Goal: Information Seeking & Learning: Learn about a topic

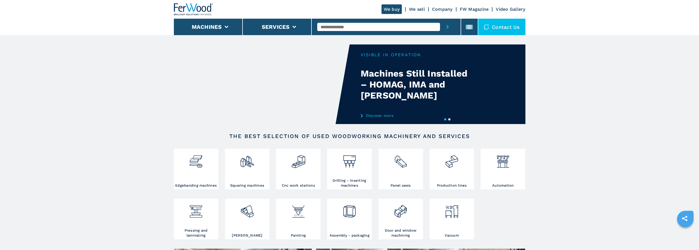
click at [416, 81] on div "Your browser does not support the video tag." at bounding box center [349, 84] width 351 height 80
click at [296, 82] on video "Your browser does not support the video tag." at bounding box center [262, 84] width 176 height 80
click at [377, 115] on link "Discover more" at bounding box center [414, 115] width 108 height 4
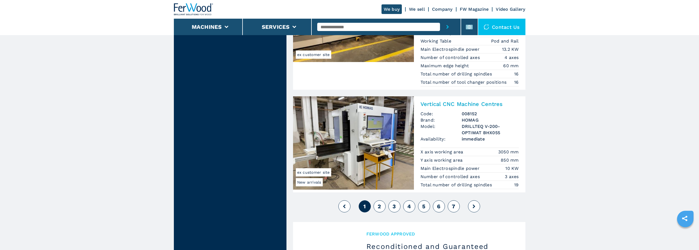
scroll to position [1290, 0]
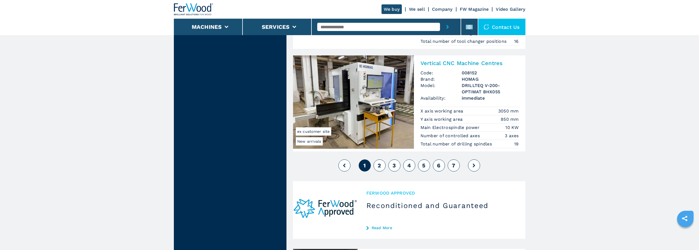
click at [380, 163] on span "2" at bounding box center [378, 165] width 3 height 7
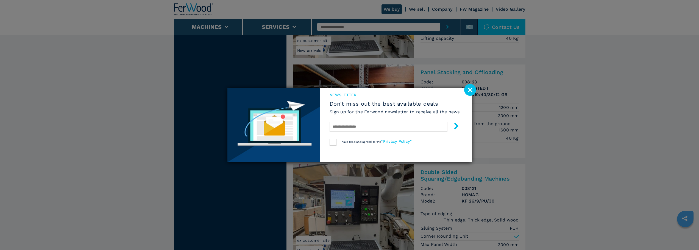
scroll to position [631, 0]
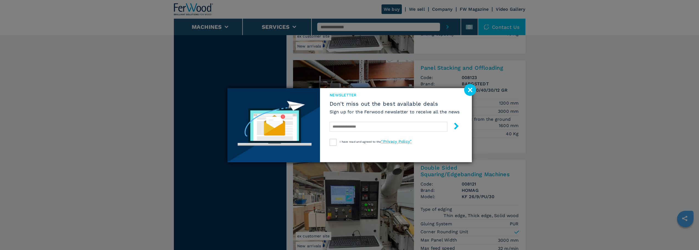
click at [470, 91] on image at bounding box center [470, 90] width 12 height 12
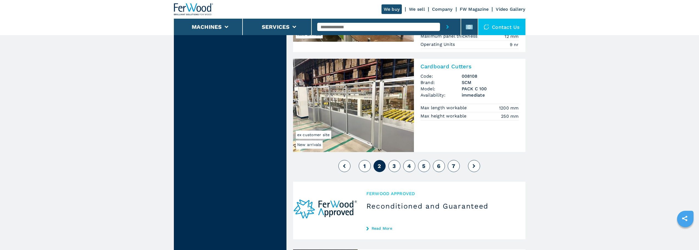
scroll to position [1317, 0]
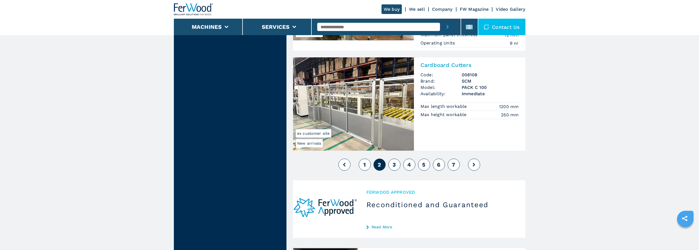
click at [396, 166] on span "3" at bounding box center [393, 164] width 3 height 7
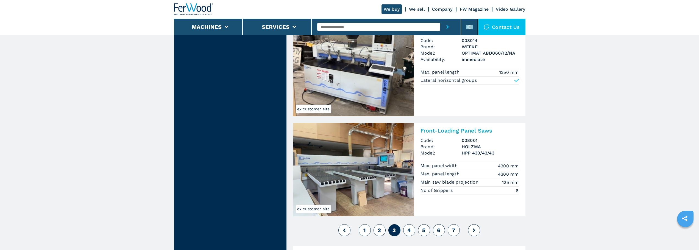
scroll to position [1290, 0]
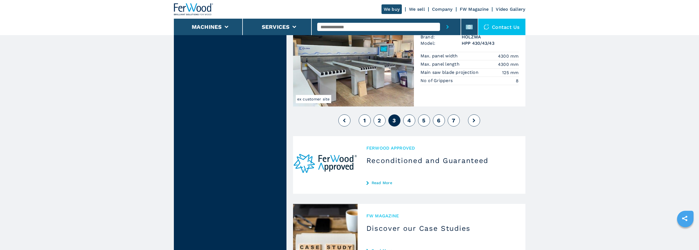
click at [405, 119] on button "4" at bounding box center [409, 120] width 12 height 12
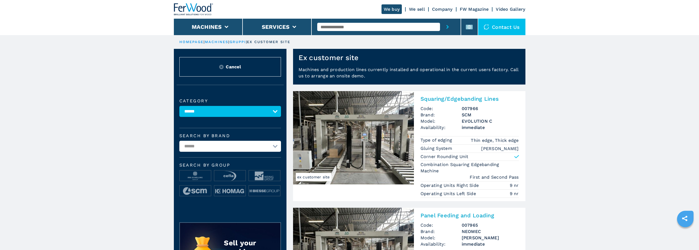
click at [197, 6] on img at bounding box center [194, 9] width 40 height 12
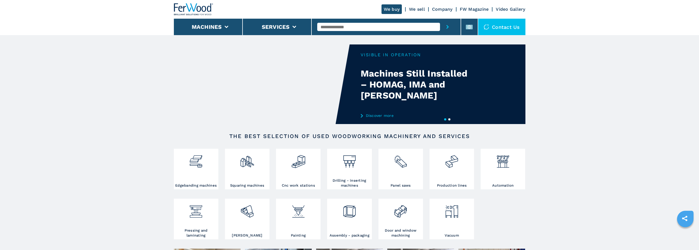
click at [375, 115] on link "Discover more" at bounding box center [414, 115] width 108 height 4
click at [448, 119] on button "2" at bounding box center [449, 119] width 2 height 2
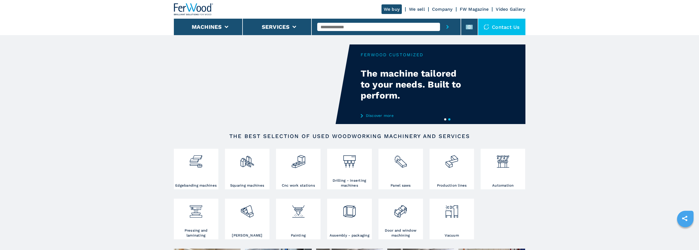
click at [447, 28] on icon "submit-button" at bounding box center [447, 27] width 2 height 4
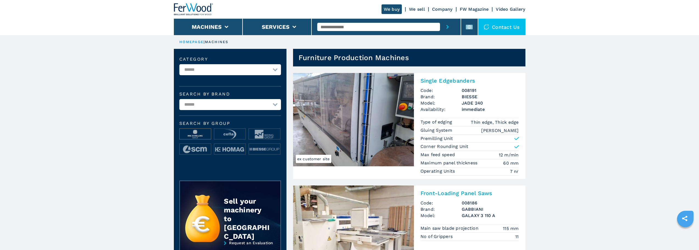
click at [203, 135] on img at bounding box center [195, 134] width 31 height 11
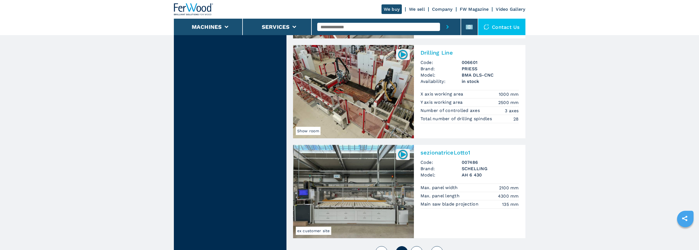
scroll to position [1317, 0]
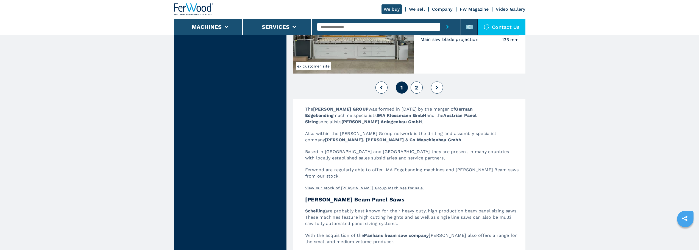
click at [414, 85] on span "2" at bounding box center [415, 87] width 3 height 7
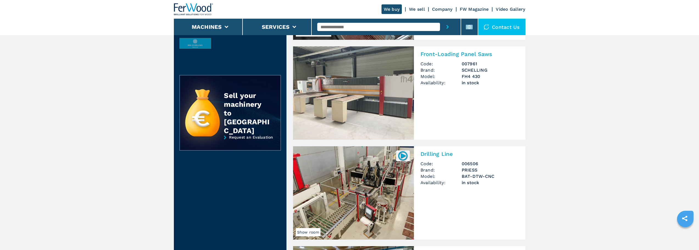
scroll to position [247, 0]
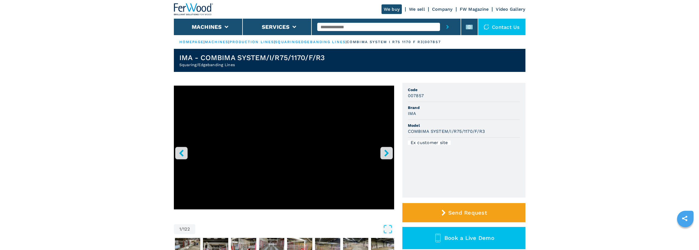
click at [391, 153] on button "right-button" at bounding box center [386, 153] width 12 height 12
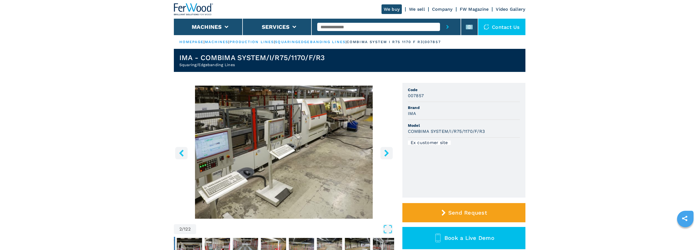
click at [390, 153] on button "right-button" at bounding box center [386, 153] width 12 height 12
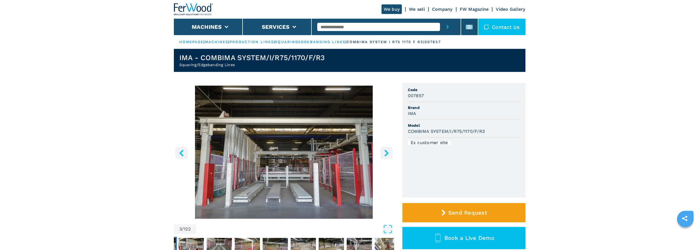
click at [386, 153] on icon "right-button" at bounding box center [386, 153] width 4 height 7
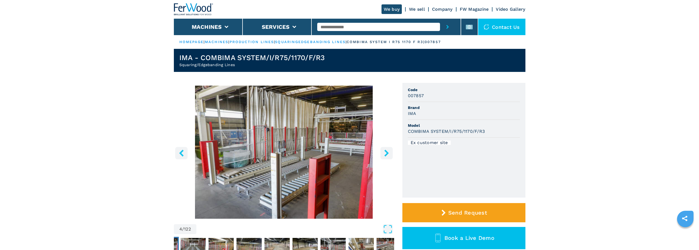
click at [386, 153] on icon "right-button" at bounding box center [386, 153] width 4 height 7
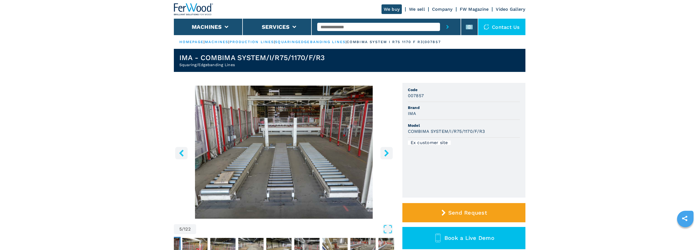
click at [386, 153] on icon "right-button" at bounding box center [386, 153] width 4 height 7
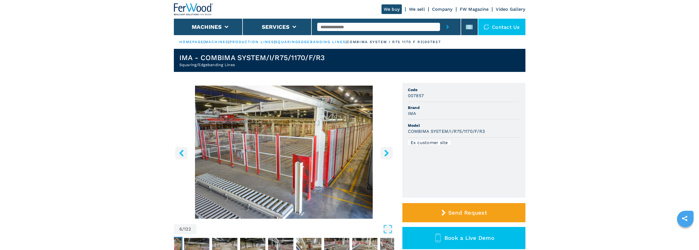
click at [386, 153] on icon "right-button" at bounding box center [386, 153] width 4 height 7
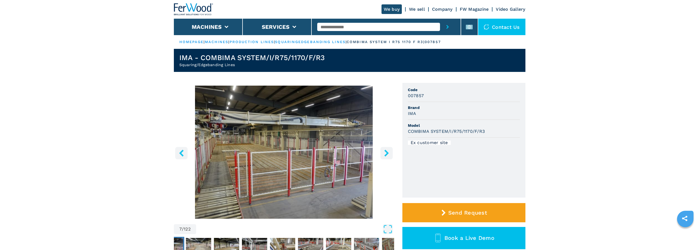
click at [386, 153] on icon "right-button" at bounding box center [386, 153] width 4 height 7
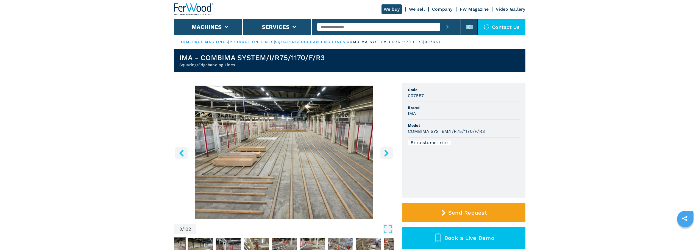
click at [386, 153] on icon "right-button" at bounding box center [386, 153] width 4 height 7
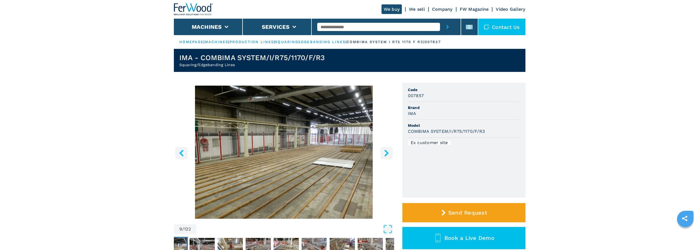
click at [386, 153] on icon "right-button" at bounding box center [386, 153] width 4 height 7
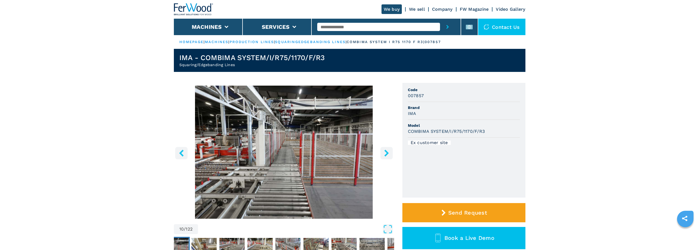
click at [386, 153] on icon "right-button" at bounding box center [386, 153] width 4 height 7
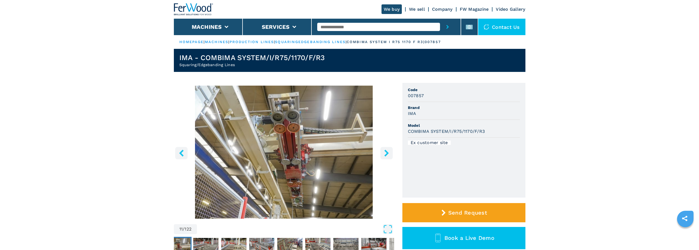
click at [386, 153] on icon "right-button" at bounding box center [386, 153] width 4 height 7
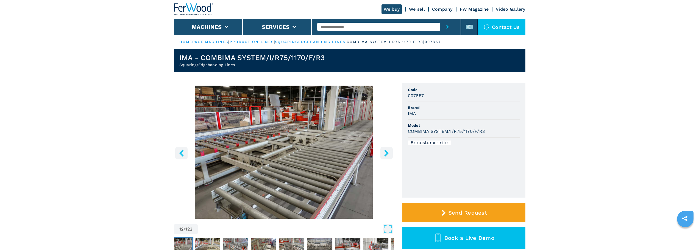
click at [386, 153] on icon "right-button" at bounding box center [386, 153] width 4 height 7
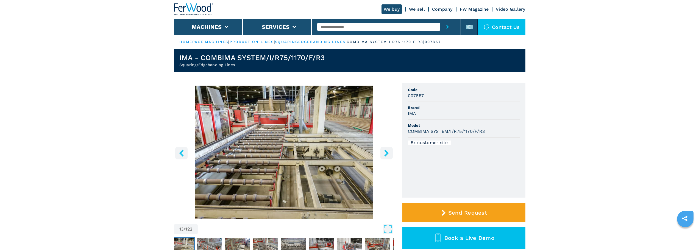
click at [386, 153] on icon "right-button" at bounding box center [386, 153] width 4 height 7
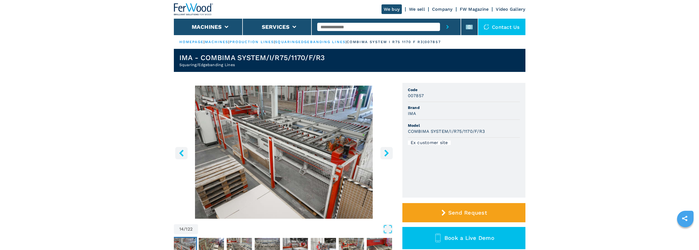
click at [386, 153] on icon "right-button" at bounding box center [386, 153] width 4 height 7
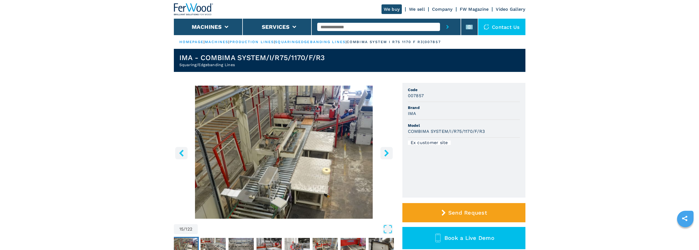
click at [386, 153] on icon "right-button" at bounding box center [386, 153] width 4 height 7
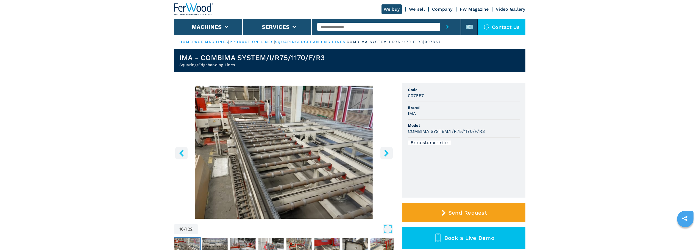
click at [386, 153] on icon "right-button" at bounding box center [386, 153] width 4 height 7
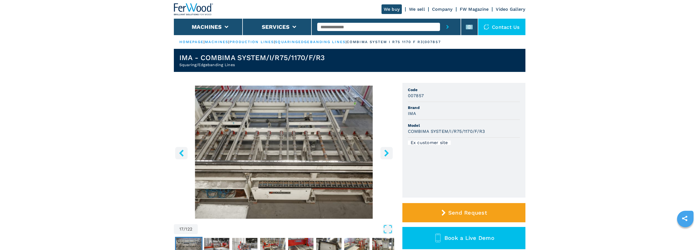
click at [386, 153] on icon "right-button" at bounding box center [386, 153] width 4 height 7
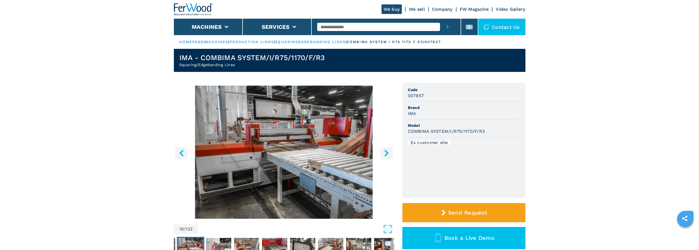
click at [386, 153] on icon "right-button" at bounding box center [386, 153] width 4 height 7
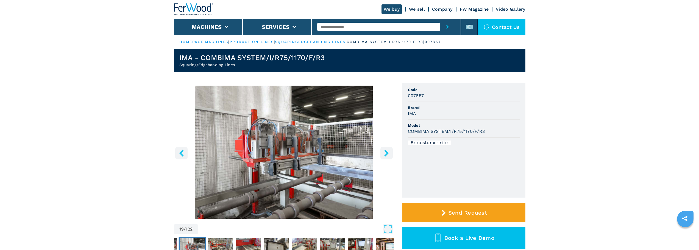
click at [386, 153] on icon "right-button" at bounding box center [386, 153] width 4 height 7
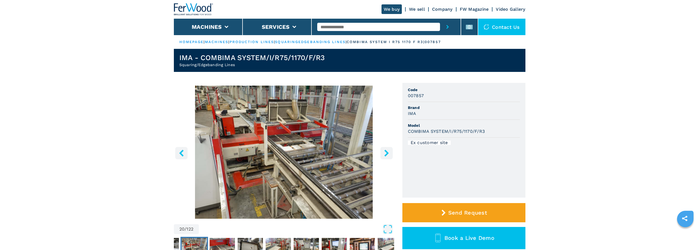
click at [386, 153] on icon "right-button" at bounding box center [386, 153] width 4 height 7
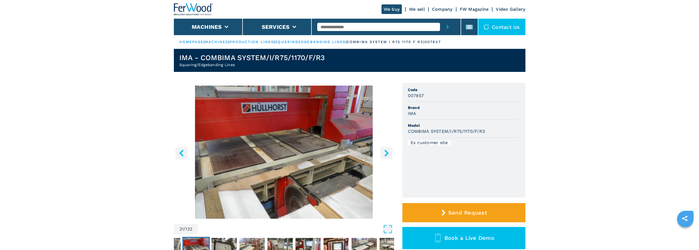
click at [386, 153] on icon "right-button" at bounding box center [386, 153] width 4 height 7
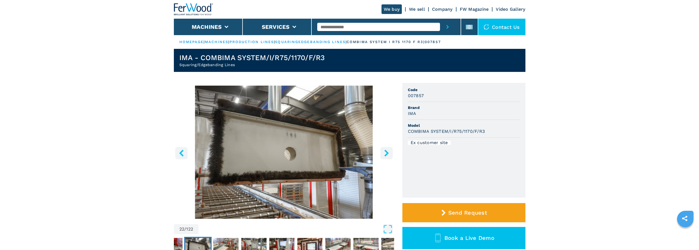
click at [386, 153] on icon "right-button" at bounding box center [386, 153] width 4 height 7
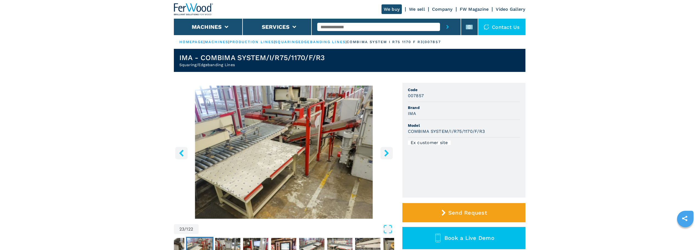
click at [386, 153] on icon "right-button" at bounding box center [386, 153] width 4 height 7
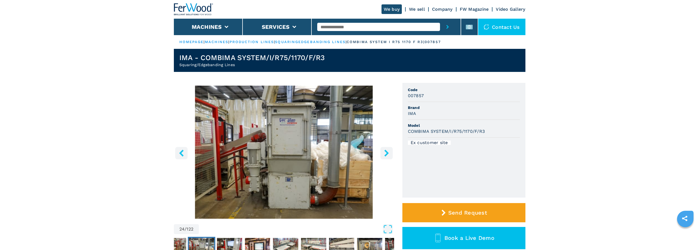
click at [386, 153] on icon "right-button" at bounding box center [386, 153] width 4 height 7
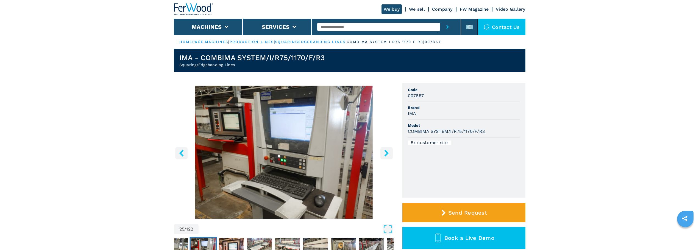
click at [386, 153] on icon "right-button" at bounding box center [386, 153] width 4 height 7
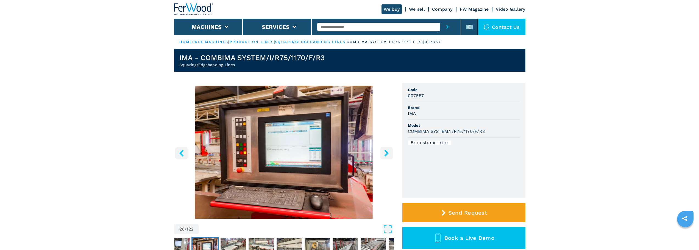
click at [386, 153] on icon "right-button" at bounding box center [386, 153] width 4 height 7
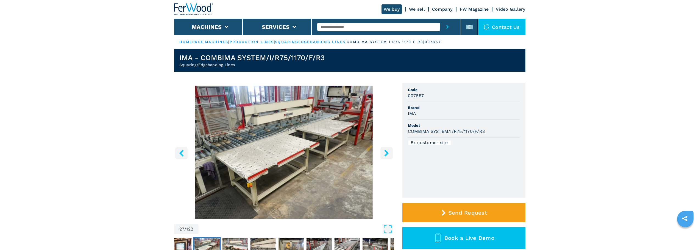
click at [386, 153] on icon "right-button" at bounding box center [386, 153] width 4 height 7
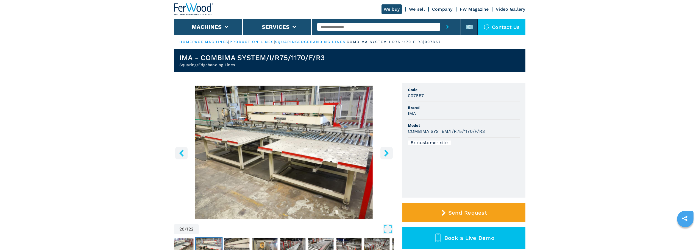
click at [386, 153] on icon "right-button" at bounding box center [386, 153] width 4 height 7
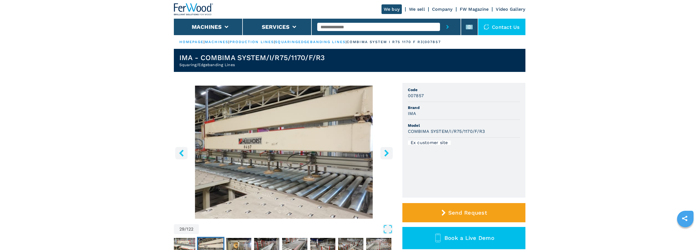
click at [386, 153] on icon "right-button" at bounding box center [386, 153] width 4 height 7
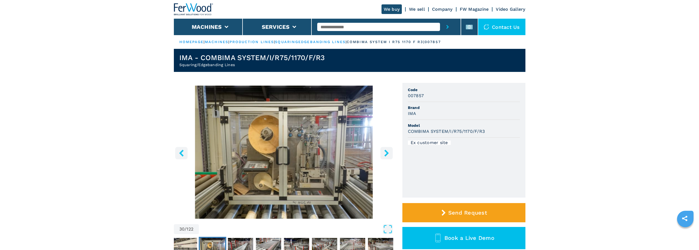
click at [386, 153] on icon "right-button" at bounding box center [386, 153] width 4 height 7
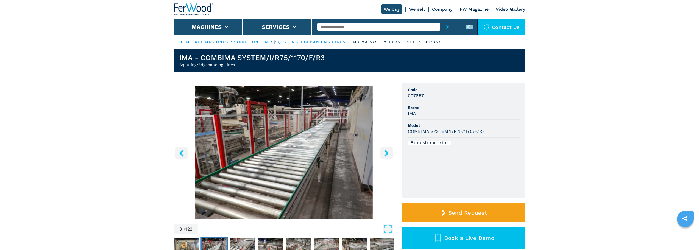
click at [386, 153] on icon "right-button" at bounding box center [386, 153] width 4 height 7
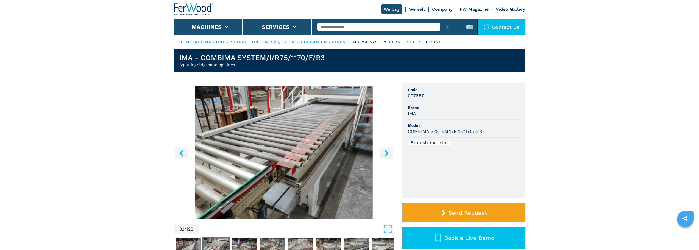
click at [386, 153] on icon "right-button" at bounding box center [386, 153] width 4 height 7
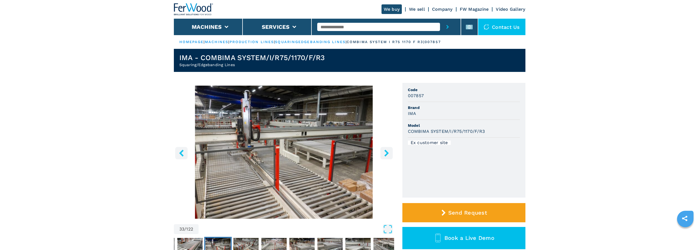
click at [386, 153] on icon "right-button" at bounding box center [386, 153] width 4 height 7
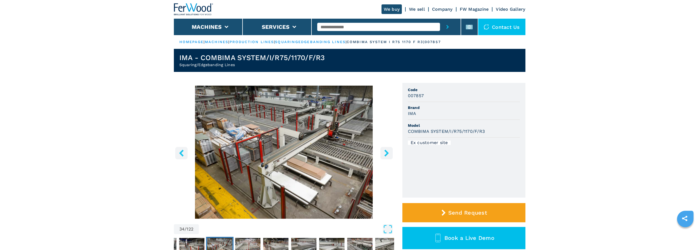
click at [386, 153] on icon "right-button" at bounding box center [386, 153] width 4 height 7
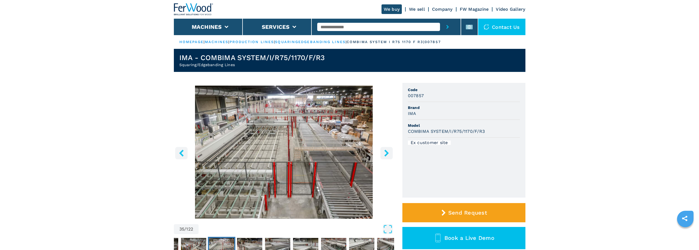
click at [386, 153] on icon "right-button" at bounding box center [386, 153] width 4 height 7
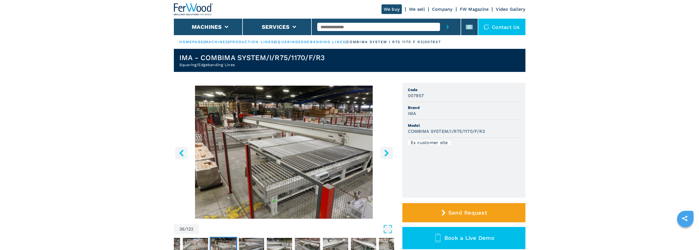
click at [386, 153] on icon "right-button" at bounding box center [386, 153] width 4 height 7
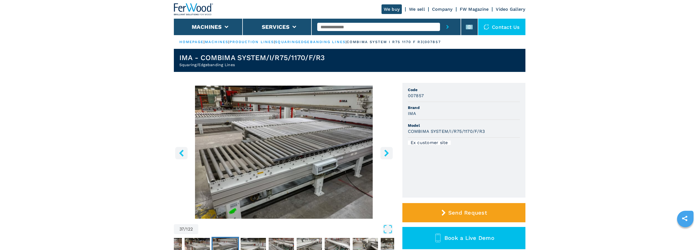
click at [386, 153] on icon "right-button" at bounding box center [386, 153] width 4 height 7
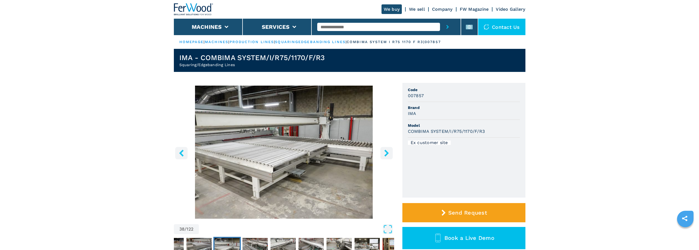
click at [386, 153] on icon "right-button" at bounding box center [386, 153] width 4 height 7
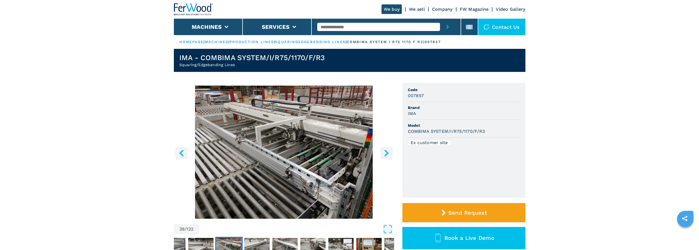
click at [386, 153] on icon "right-button" at bounding box center [386, 153] width 4 height 7
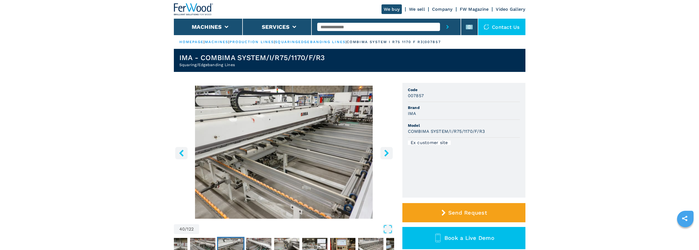
click at [386, 153] on icon "right-button" at bounding box center [386, 153] width 4 height 7
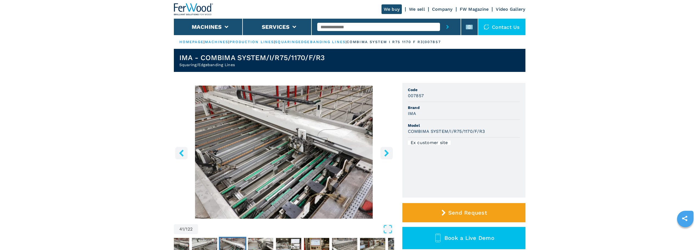
click at [386, 153] on icon "right-button" at bounding box center [386, 153] width 4 height 7
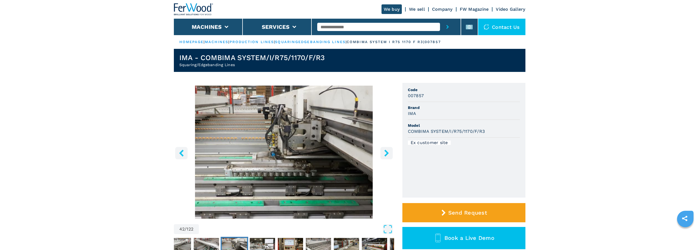
click at [386, 153] on icon "right-button" at bounding box center [386, 153] width 4 height 7
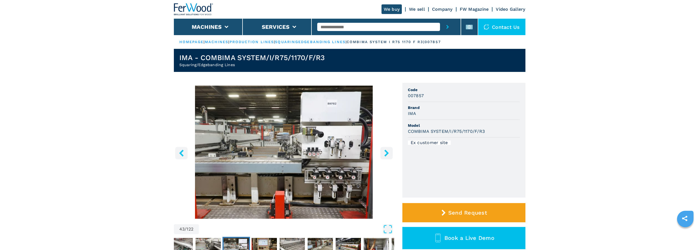
click at [386, 153] on icon "right-button" at bounding box center [386, 153] width 4 height 7
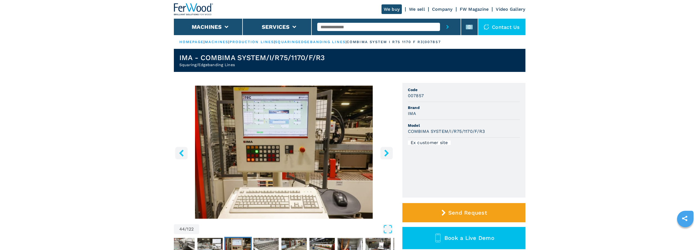
click at [288, 121] on img "Go to Slide 44" at bounding box center [284, 152] width 220 height 133
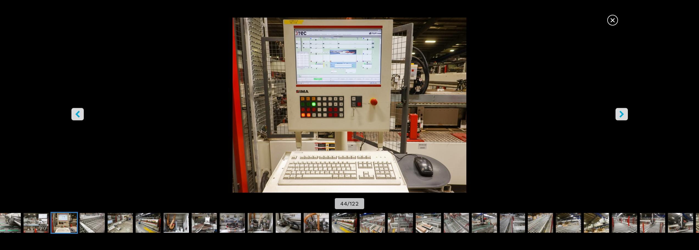
click at [288, 121] on div "Go to Slide 44" at bounding box center [349, 105] width 699 height 175
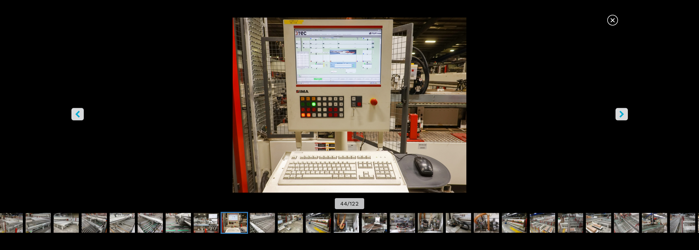
click at [620, 110] on button "right-button" at bounding box center [621, 114] width 12 height 12
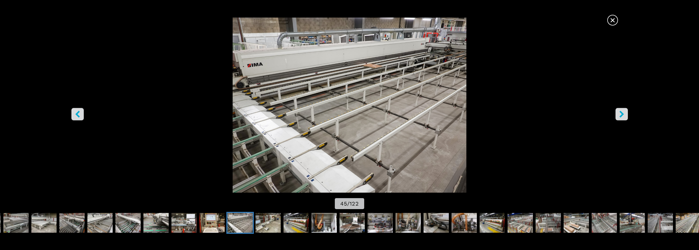
click at [620, 110] on button "right-button" at bounding box center [621, 114] width 12 height 12
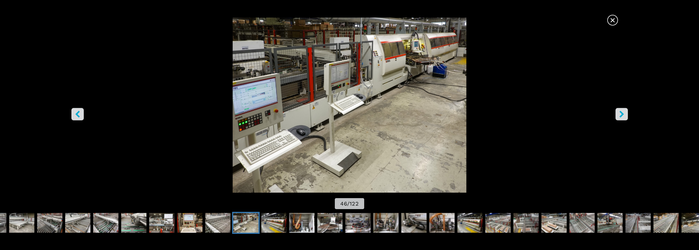
click at [620, 110] on button "right-button" at bounding box center [621, 114] width 12 height 12
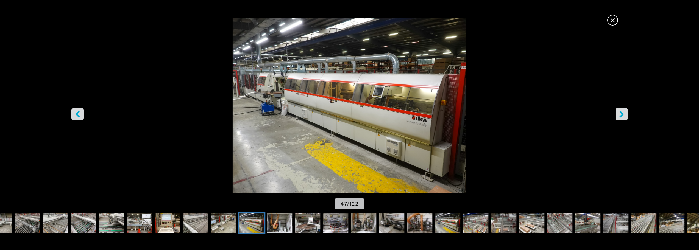
click at [620, 110] on button "right-button" at bounding box center [621, 114] width 12 height 12
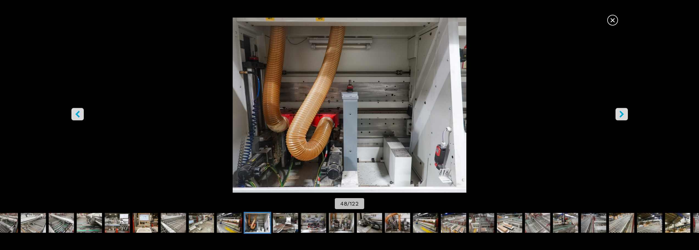
click at [620, 110] on button "right-button" at bounding box center [621, 114] width 12 height 12
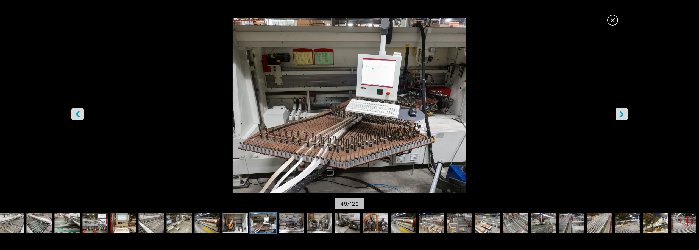
click at [620, 110] on button "right-button" at bounding box center [621, 114] width 12 height 12
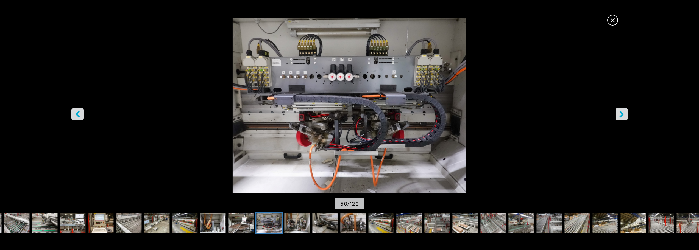
click at [620, 110] on button "right-button" at bounding box center [621, 114] width 12 height 12
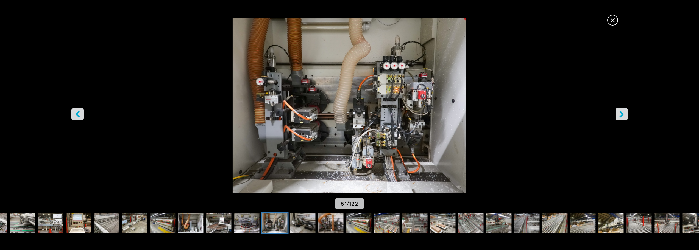
click at [620, 110] on button "right-button" at bounding box center [621, 114] width 12 height 12
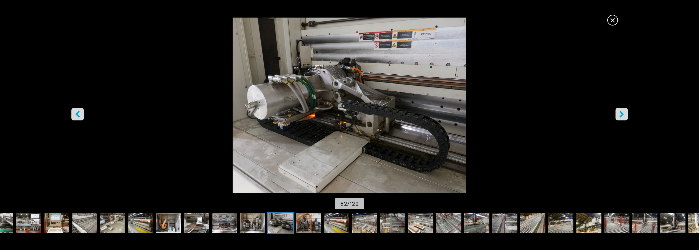
click at [620, 110] on button "right-button" at bounding box center [621, 114] width 12 height 12
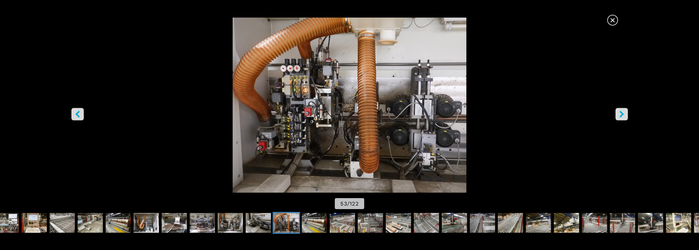
click at [620, 110] on button "right-button" at bounding box center [621, 114] width 12 height 12
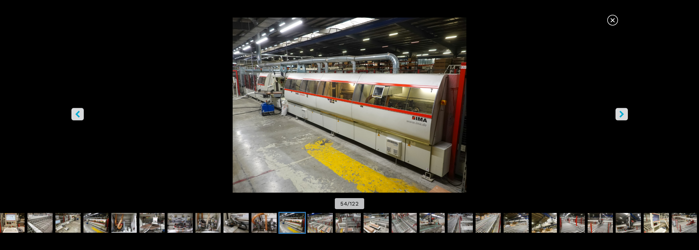
click at [75, 114] on icon "left-button" at bounding box center [77, 114] width 7 height 7
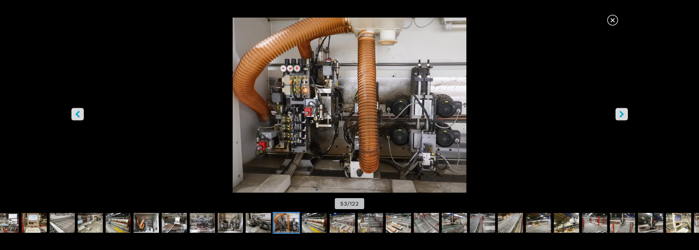
click at [75, 114] on icon "left-button" at bounding box center [77, 114] width 7 height 7
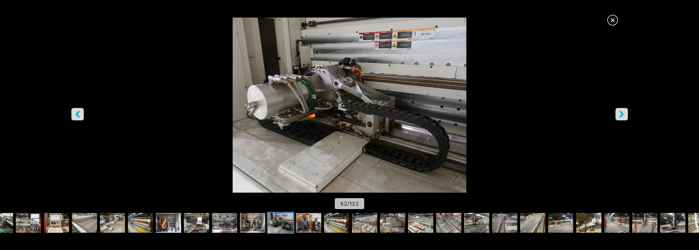
click at [615, 114] on button "right-button" at bounding box center [621, 114] width 12 height 12
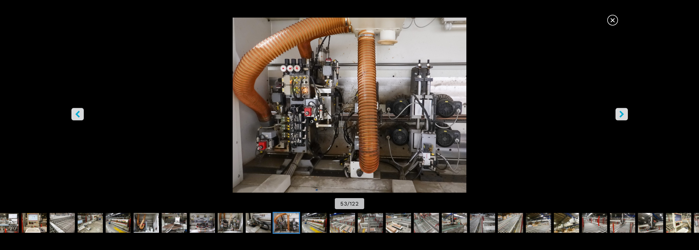
click at [615, 113] on button "right-button" at bounding box center [621, 114] width 12 height 12
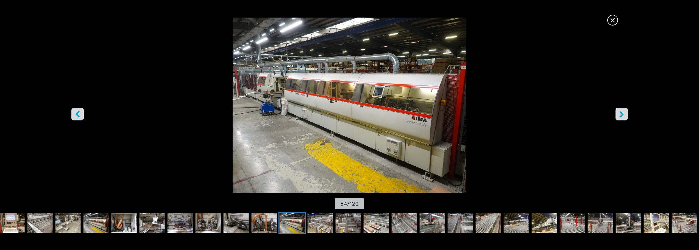
click at [615, 113] on button "right-button" at bounding box center [621, 114] width 12 height 12
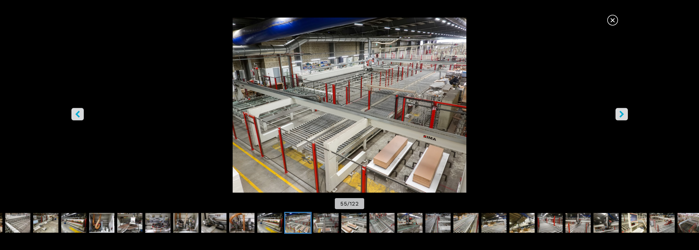
click at [615, 113] on button "right-button" at bounding box center [621, 114] width 12 height 12
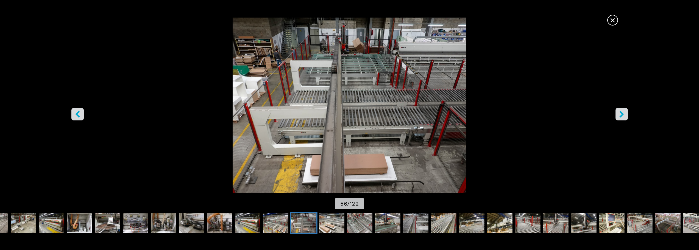
click at [615, 113] on button "right-button" at bounding box center [621, 114] width 12 height 12
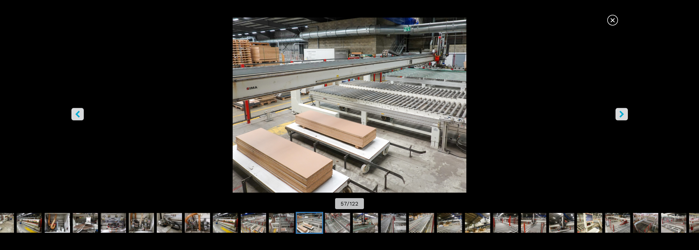
click at [615, 113] on button "right-button" at bounding box center [621, 114] width 12 height 12
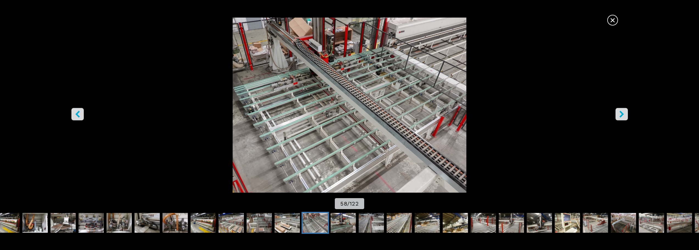
click at [615, 113] on button "right-button" at bounding box center [621, 114] width 12 height 12
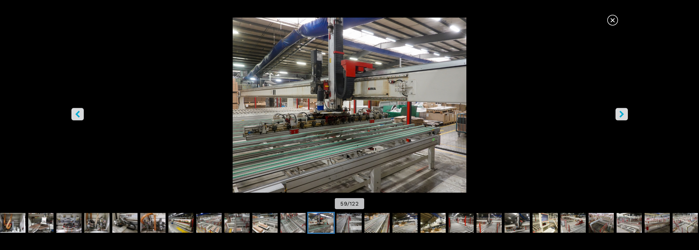
click at [615, 113] on button "right-button" at bounding box center [621, 114] width 12 height 12
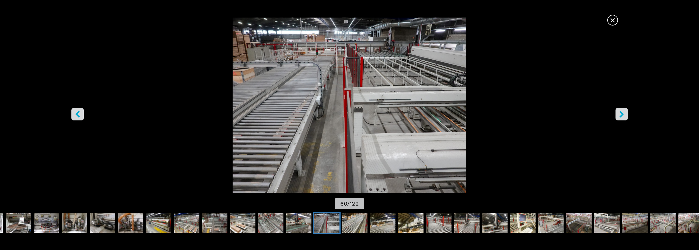
click at [615, 113] on button "right-button" at bounding box center [621, 114] width 12 height 12
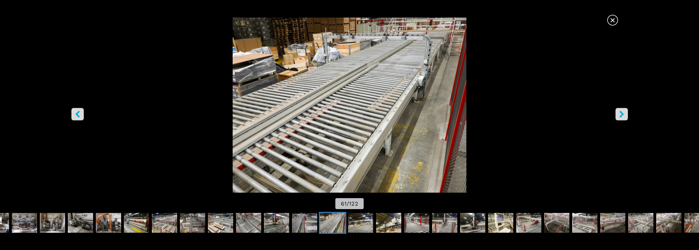
click at [615, 113] on button "right-button" at bounding box center [621, 114] width 12 height 12
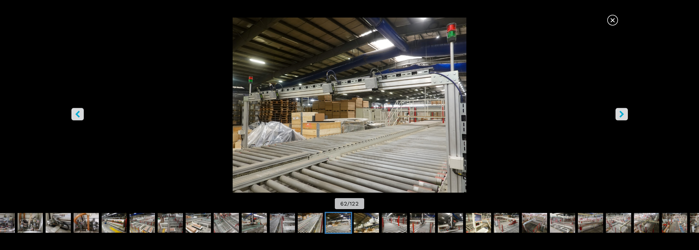
click at [615, 113] on button "right-button" at bounding box center [621, 114] width 12 height 12
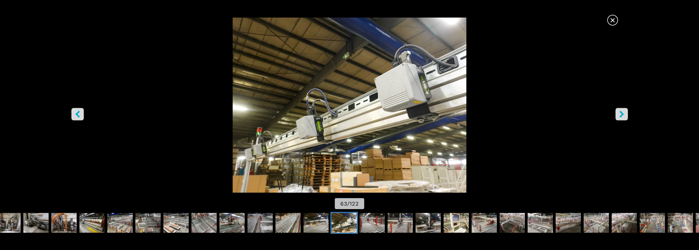
click at [615, 113] on button "right-button" at bounding box center [621, 114] width 12 height 12
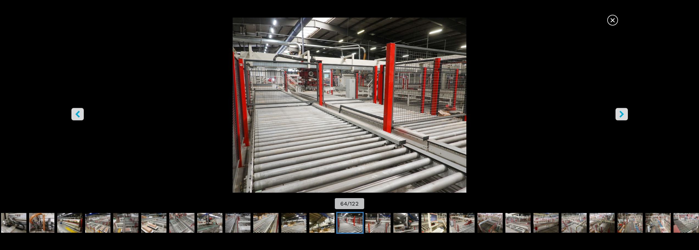
click at [615, 113] on button "right-button" at bounding box center [621, 114] width 12 height 12
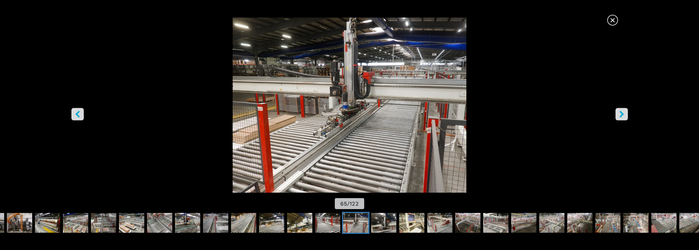
click at [615, 113] on button "right-button" at bounding box center [621, 114] width 12 height 12
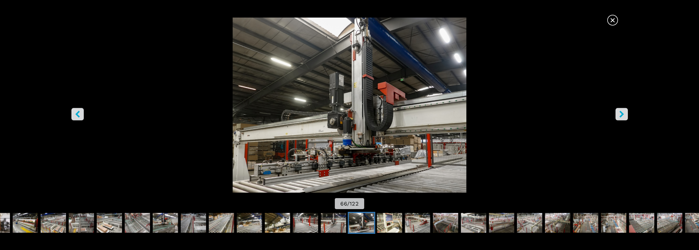
click at [615, 113] on button "right-button" at bounding box center [621, 114] width 12 height 12
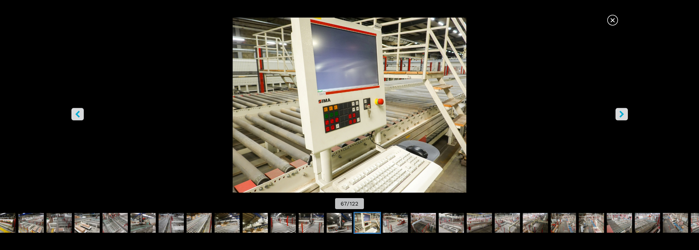
click at [615, 113] on button "right-button" at bounding box center [621, 114] width 12 height 12
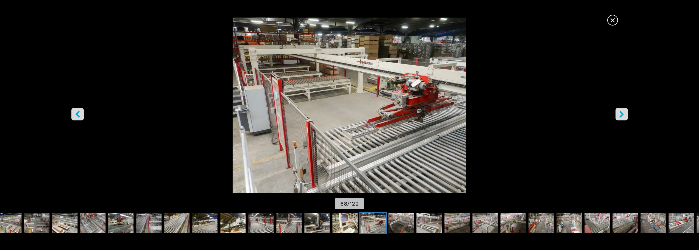
click at [615, 113] on button "right-button" at bounding box center [621, 114] width 12 height 12
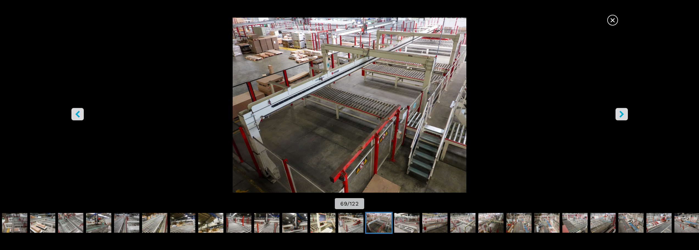
click at [615, 113] on button "right-button" at bounding box center [621, 114] width 12 height 12
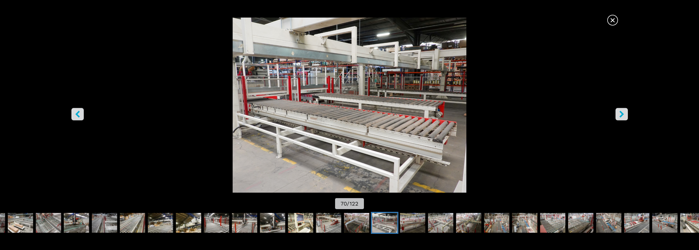
click at [615, 113] on button "right-button" at bounding box center [621, 114] width 12 height 12
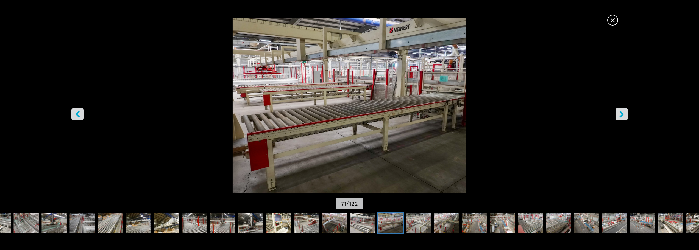
click at [615, 113] on button "right-button" at bounding box center [621, 114] width 12 height 12
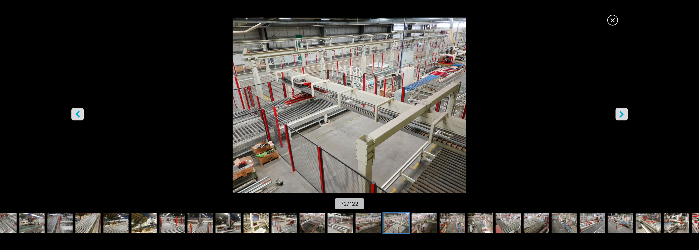
click at [615, 113] on button "right-button" at bounding box center [621, 114] width 12 height 12
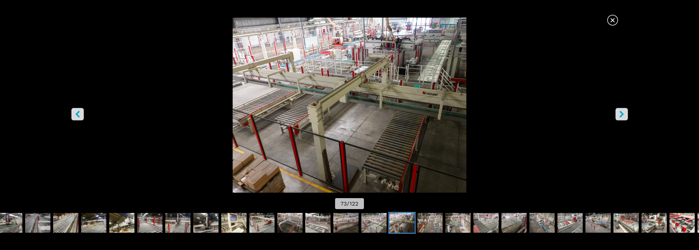
click at [615, 113] on button "right-button" at bounding box center [621, 114] width 12 height 12
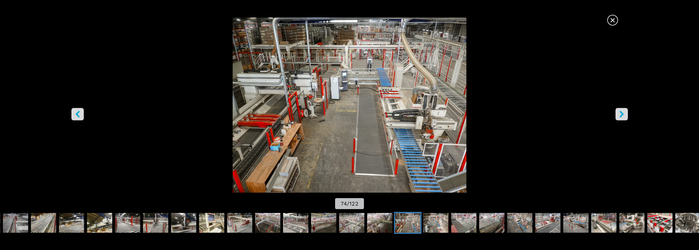
click at [615, 113] on button "right-button" at bounding box center [621, 114] width 12 height 12
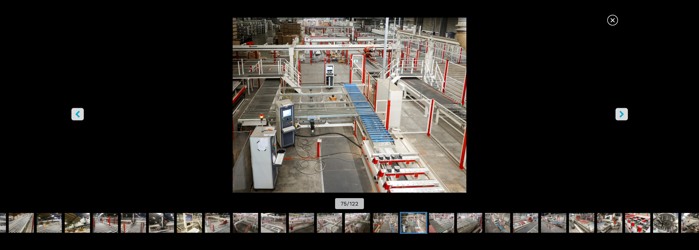
click at [615, 113] on button "right-button" at bounding box center [621, 114] width 12 height 12
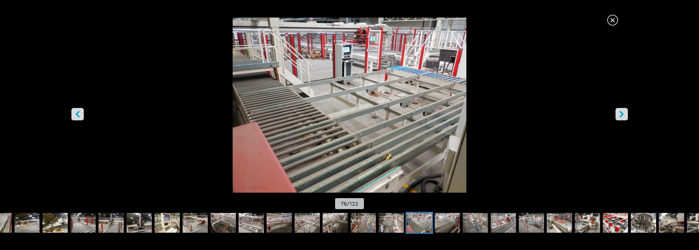
click at [615, 113] on button "right-button" at bounding box center [621, 114] width 12 height 12
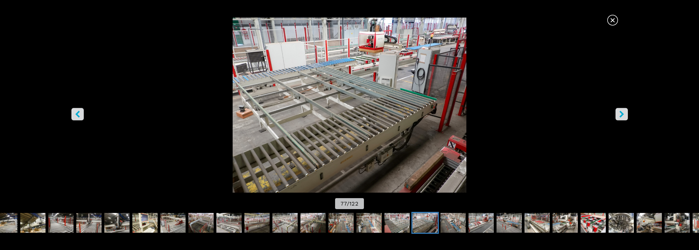
click at [615, 113] on button "right-button" at bounding box center [621, 114] width 12 height 12
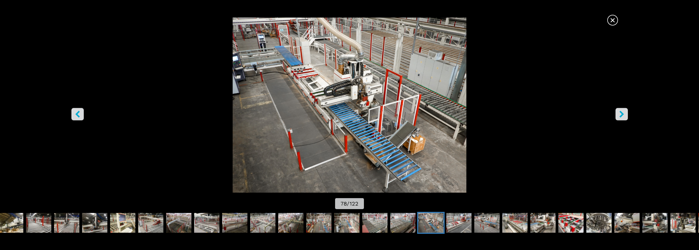
click at [615, 113] on button "right-button" at bounding box center [621, 114] width 12 height 12
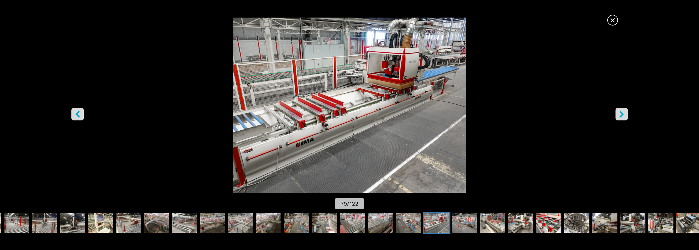
click at [615, 113] on button "right-button" at bounding box center [621, 114] width 12 height 12
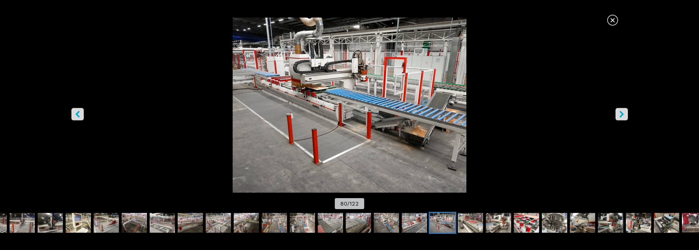
click at [615, 113] on button "right-button" at bounding box center [621, 114] width 12 height 12
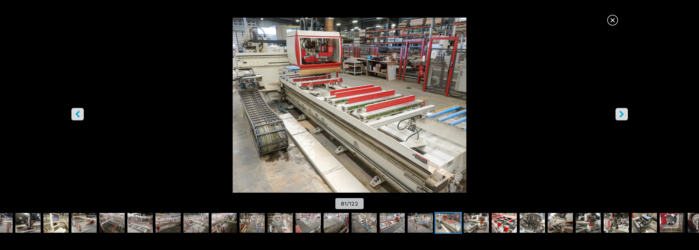
click at [615, 113] on button "right-button" at bounding box center [621, 114] width 12 height 12
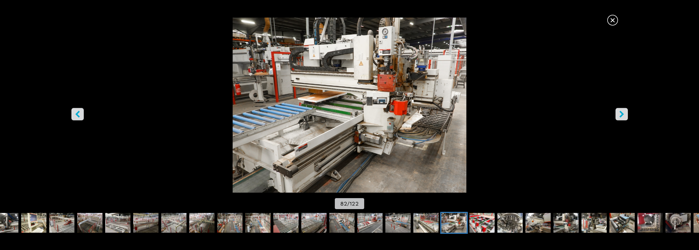
click at [615, 113] on button "right-button" at bounding box center [621, 114] width 12 height 12
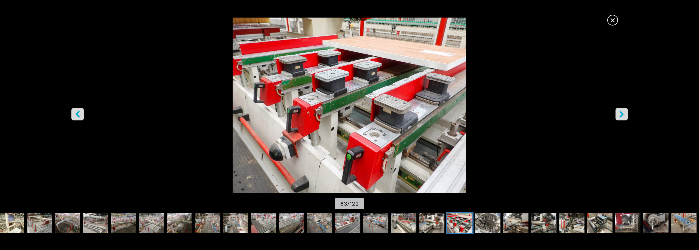
click at [615, 113] on button "right-button" at bounding box center [621, 114] width 12 height 12
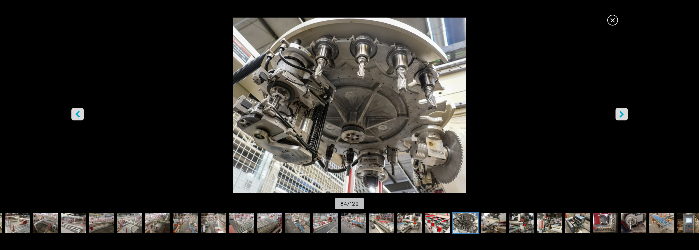
click at [615, 113] on button "right-button" at bounding box center [621, 114] width 12 height 12
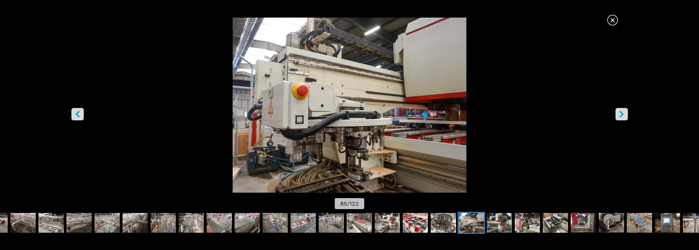
click at [615, 113] on button "right-button" at bounding box center [621, 114] width 12 height 12
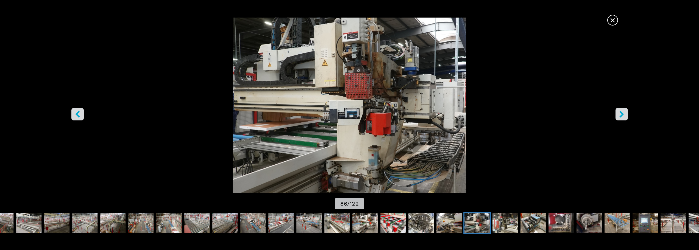
click at [615, 113] on button "right-button" at bounding box center [621, 114] width 12 height 12
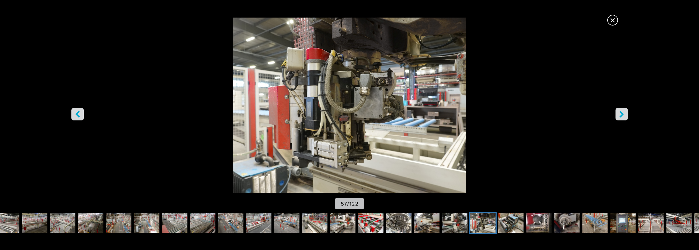
click at [615, 113] on button "right-button" at bounding box center [621, 114] width 12 height 12
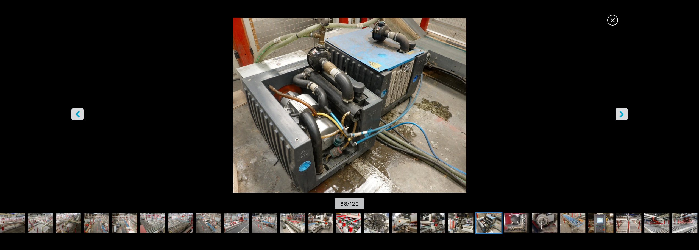
click at [615, 113] on button "right-button" at bounding box center [621, 114] width 12 height 12
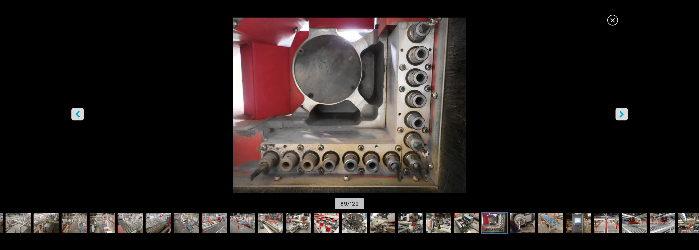
click at [615, 113] on button "right-button" at bounding box center [621, 114] width 12 height 12
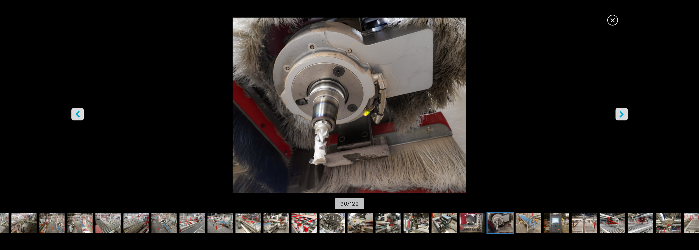
click at [614, 114] on img "Go to Slide 90" at bounding box center [349, 105] width 629 height 175
click at [616, 113] on button "right-button" at bounding box center [621, 114] width 12 height 12
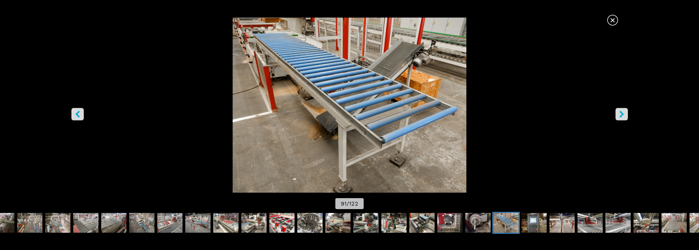
click at [616, 113] on button "right-button" at bounding box center [621, 114] width 12 height 12
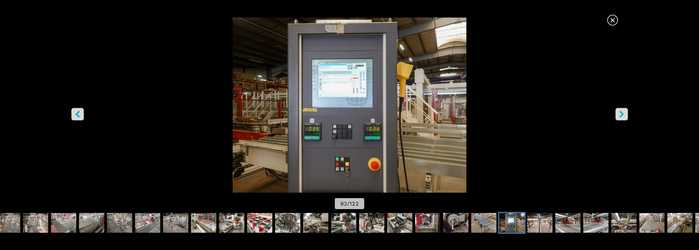
click at [616, 113] on button "right-button" at bounding box center [621, 114] width 12 height 12
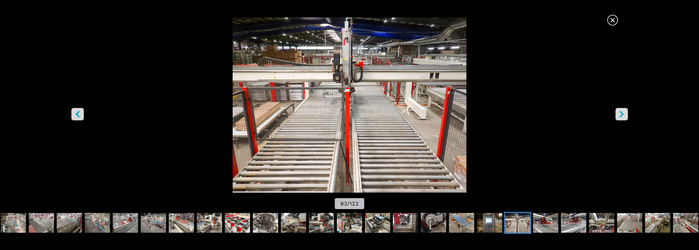
click at [616, 113] on button "right-button" at bounding box center [621, 114] width 12 height 12
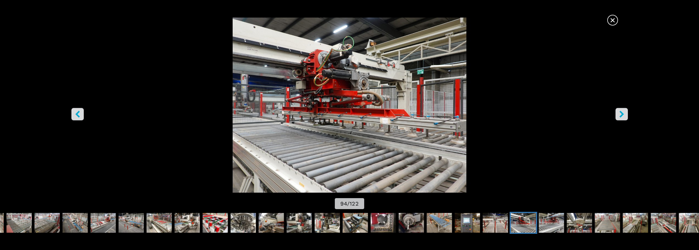
click at [616, 113] on button "right-button" at bounding box center [621, 114] width 12 height 12
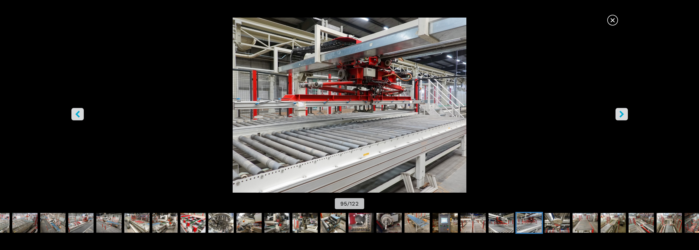
click at [616, 113] on button "right-button" at bounding box center [621, 114] width 12 height 12
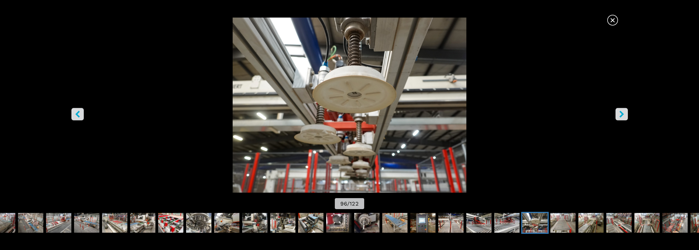
click at [616, 113] on button "right-button" at bounding box center [621, 114] width 12 height 12
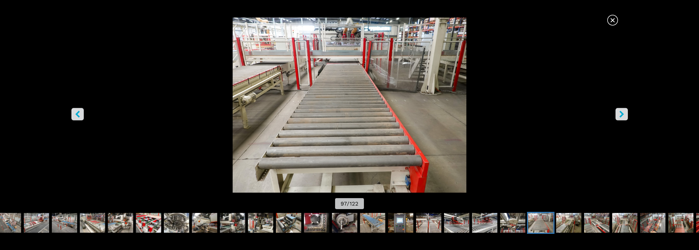
click at [616, 113] on button "right-button" at bounding box center [621, 114] width 12 height 12
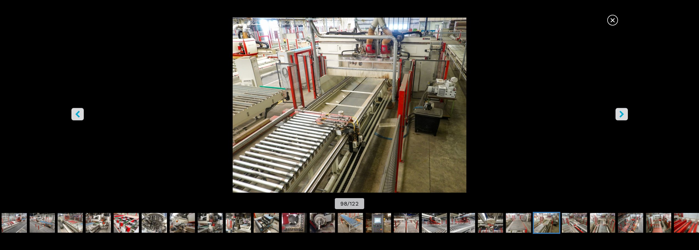
click at [616, 113] on button "right-button" at bounding box center [621, 114] width 12 height 12
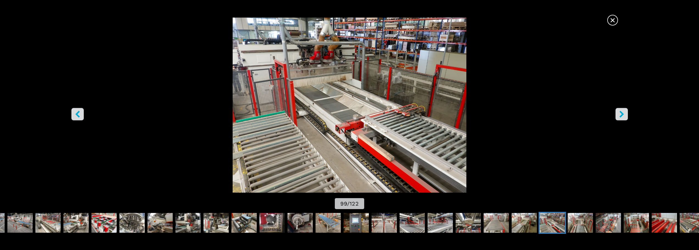
click at [616, 113] on button "right-button" at bounding box center [621, 114] width 12 height 12
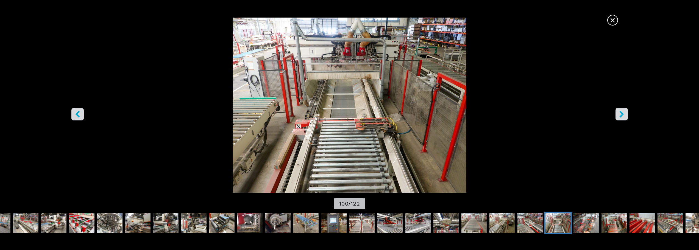
click at [616, 113] on button "right-button" at bounding box center [621, 114] width 12 height 12
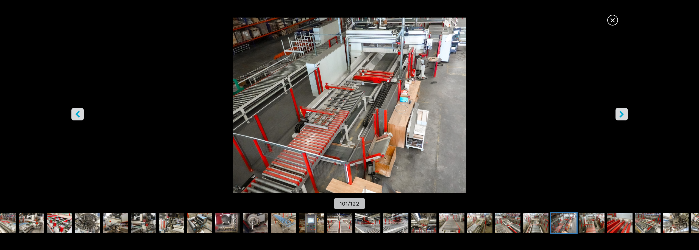
click at [616, 113] on button "right-button" at bounding box center [621, 114] width 12 height 12
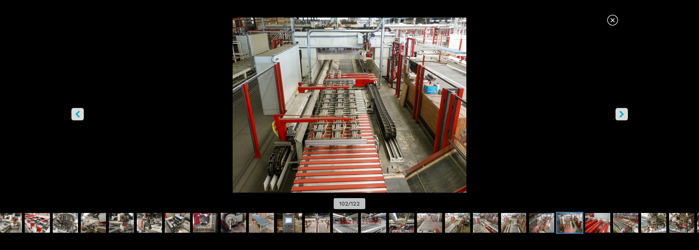
click at [616, 113] on button "right-button" at bounding box center [621, 114] width 12 height 12
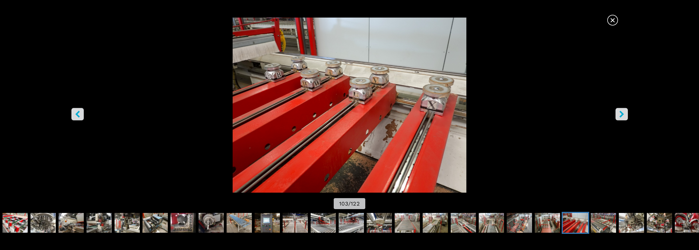
click at [616, 113] on button "right-button" at bounding box center [621, 114] width 12 height 12
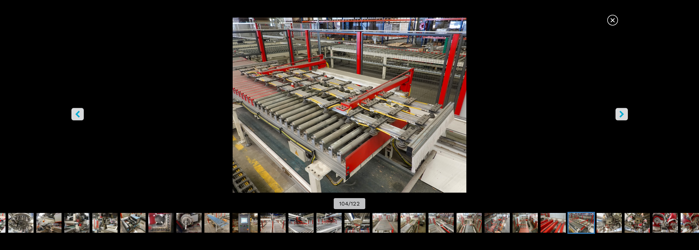
click at [616, 113] on button "right-button" at bounding box center [621, 114] width 12 height 12
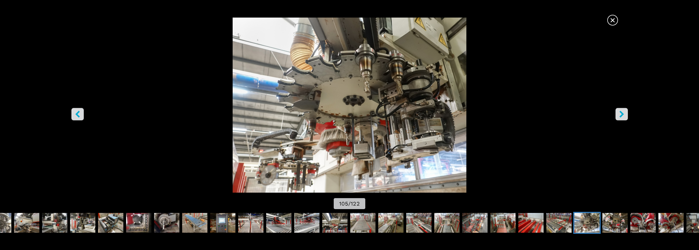
click at [616, 113] on button "right-button" at bounding box center [621, 114] width 12 height 12
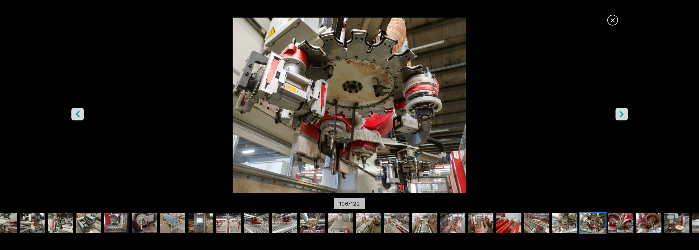
click at [616, 113] on button "right-button" at bounding box center [621, 114] width 12 height 12
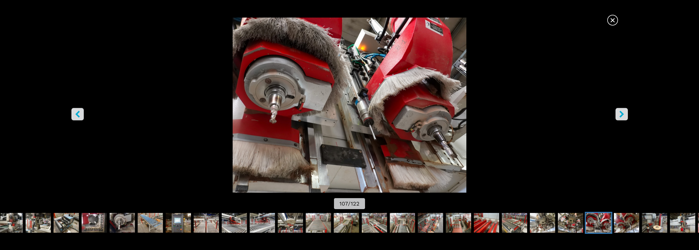
click at [616, 113] on button "right-button" at bounding box center [621, 114] width 12 height 12
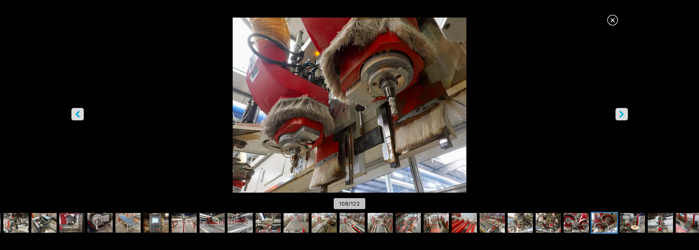
click at [616, 113] on button "right-button" at bounding box center [621, 114] width 12 height 12
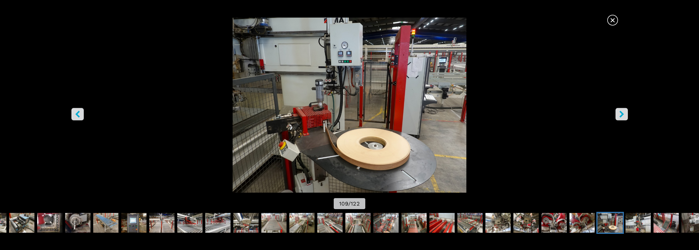
click at [616, 113] on button "right-button" at bounding box center [621, 114] width 12 height 12
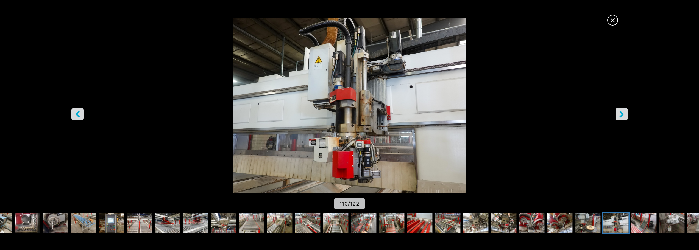
click at [616, 113] on button "right-button" at bounding box center [621, 114] width 12 height 12
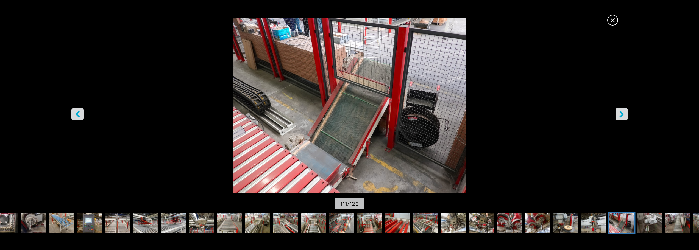
click at [616, 113] on button "right-button" at bounding box center [621, 114] width 12 height 12
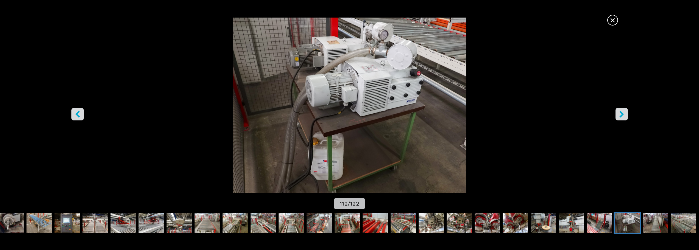
click at [616, 113] on button "right-button" at bounding box center [621, 114] width 12 height 12
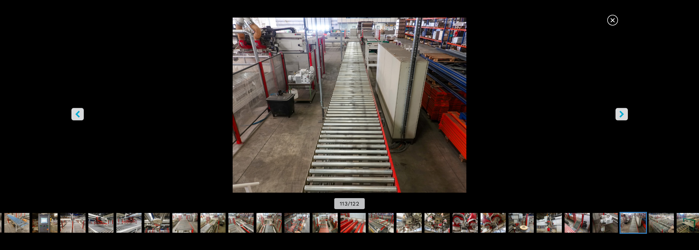
click at [616, 113] on button "right-button" at bounding box center [621, 114] width 12 height 12
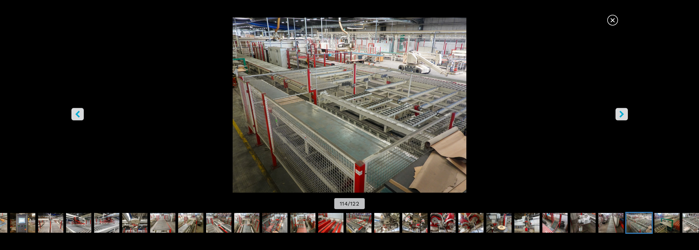
click at [616, 113] on button "right-button" at bounding box center [621, 114] width 12 height 12
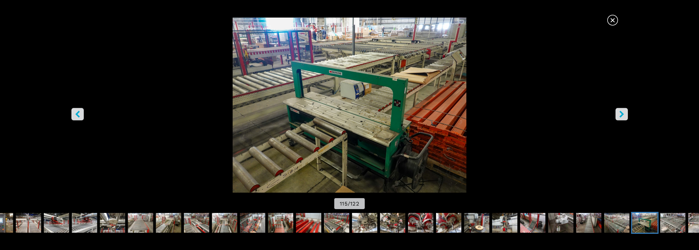
click at [616, 113] on button "right-button" at bounding box center [621, 114] width 12 height 12
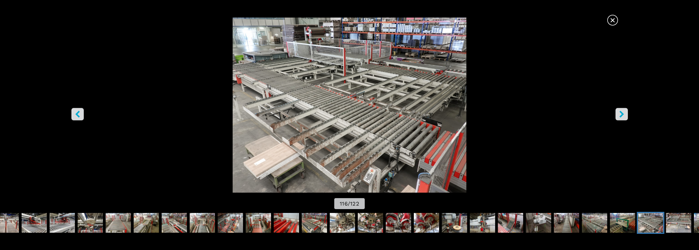
click at [616, 113] on button "right-button" at bounding box center [621, 114] width 12 height 12
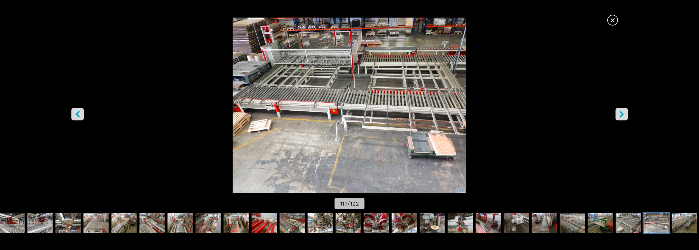
click at [616, 113] on button "right-button" at bounding box center [621, 114] width 12 height 12
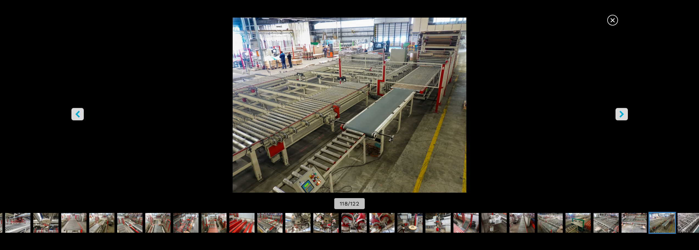
click at [616, 113] on button "right-button" at bounding box center [621, 114] width 12 height 12
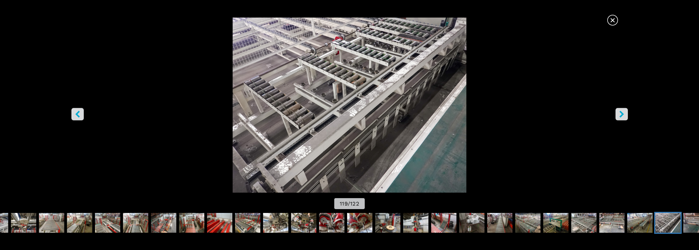
click at [616, 113] on button "right-button" at bounding box center [621, 114] width 12 height 12
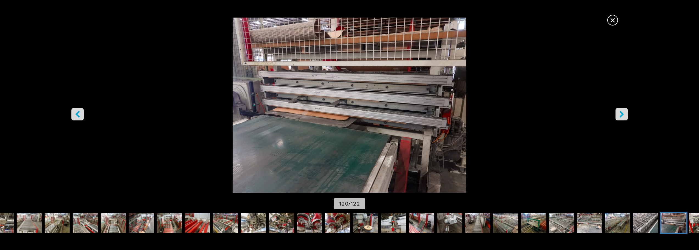
click at [616, 113] on button "right-button" at bounding box center [621, 114] width 12 height 12
